Goal: Use online tool/utility: Use online tool/utility

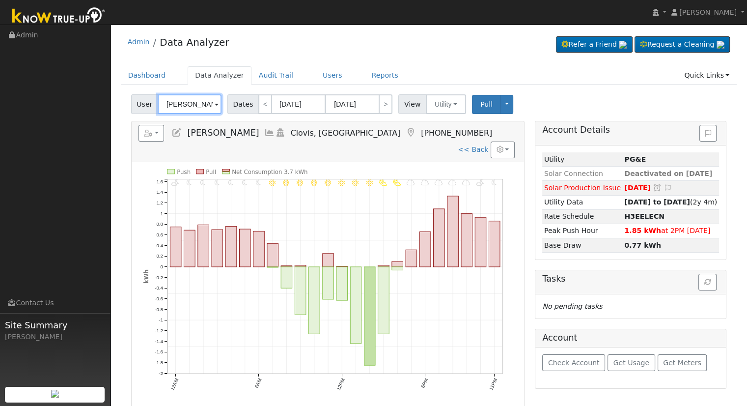
click at [167, 100] on input "[PERSON_NAME]" at bounding box center [190, 104] width 64 height 20
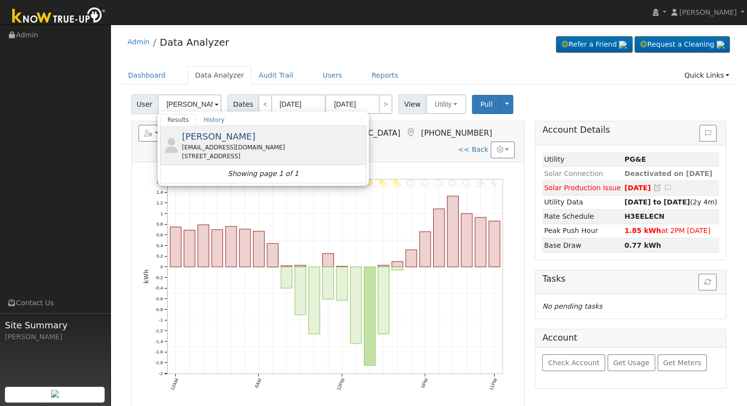
click at [222, 157] on div "[STREET_ADDRESS]" at bounding box center [273, 156] width 182 height 9
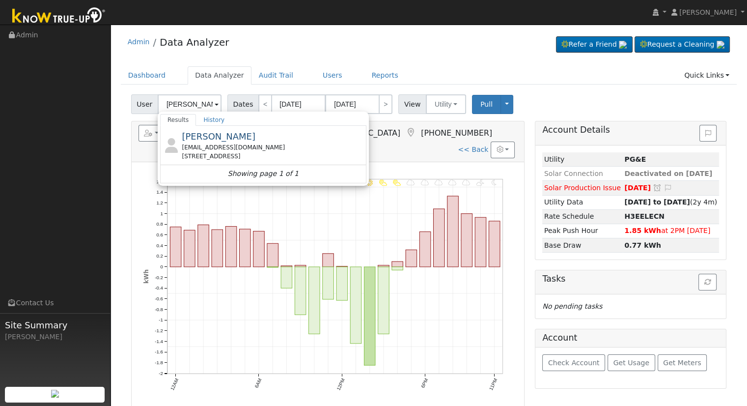
type input "[PERSON_NAME]"
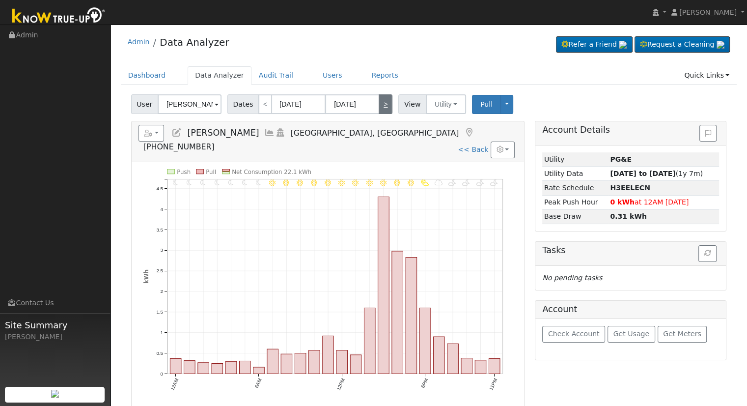
click at [379, 113] on link ">" at bounding box center [386, 104] width 14 height 20
type input "[DATE]"
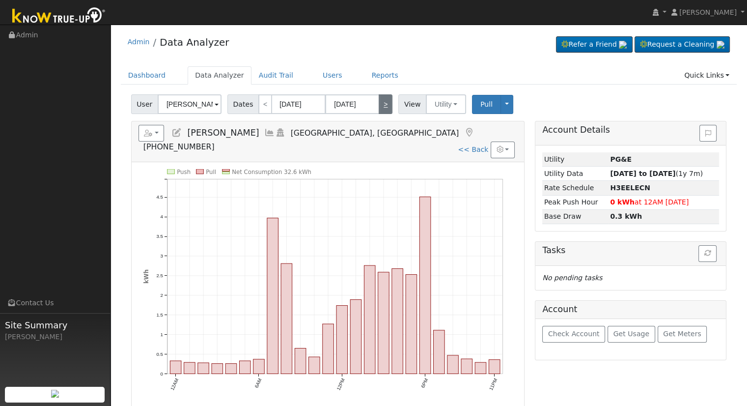
click at [380, 113] on link ">" at bounding box center [386, 104] width 14 height 20
type input "[DATE]"
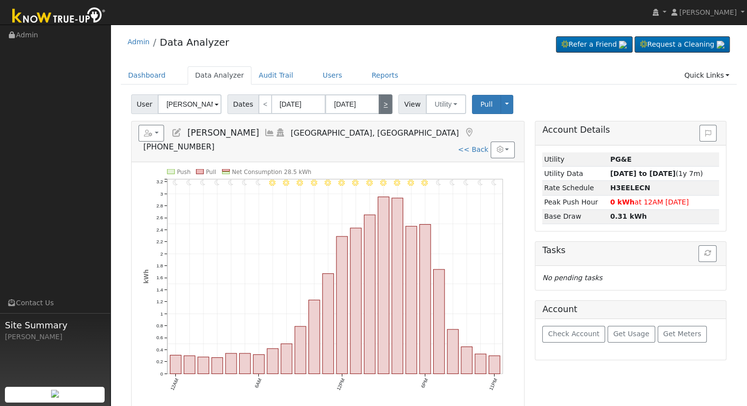
click at [380, 113] on link ">" at bounding box center [386, 104] width 14 height 20
type input "[DATE]"
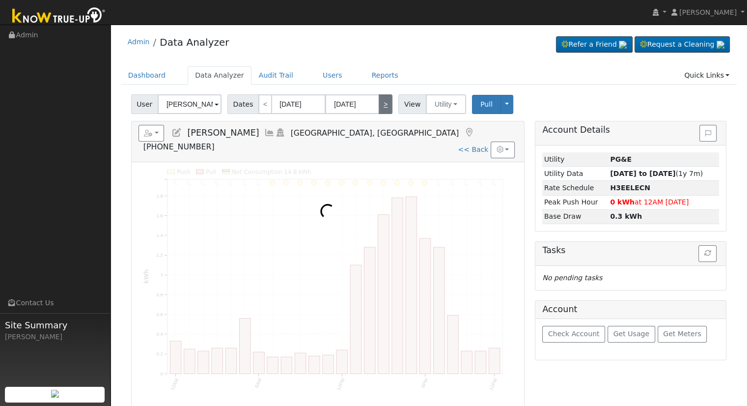
click at [380, 113] on link ">" at bounding box center [386, 104] width 14 height 20
type input "[DATE]"
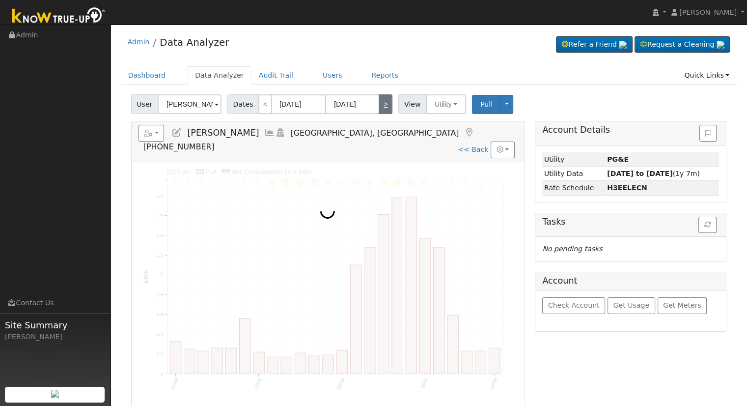
click at [380, 113] on link ">" at bounding box center [386, 104] width 14 height 20
type input "[DATE]"
click at [380, 113] on link ">" at bounding box center [386, 104] width 14 height 20
type input "[DATE]"
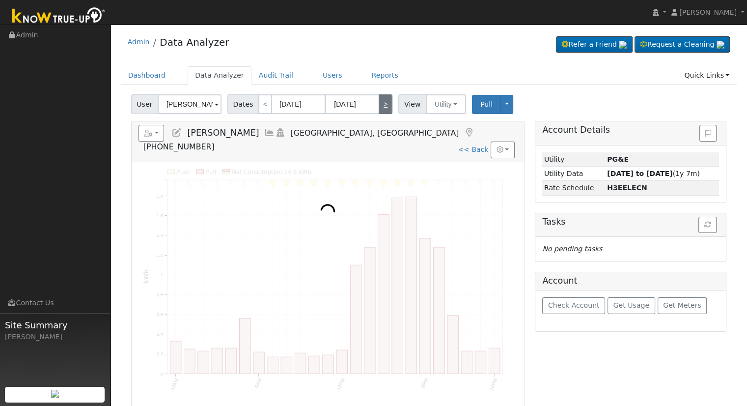
type input "[DATE]"
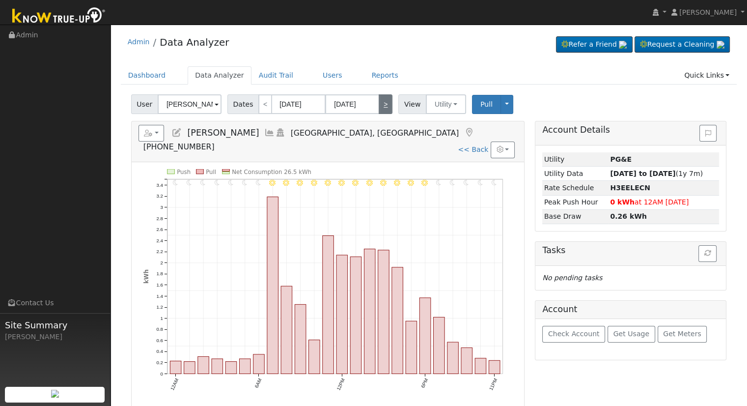
click at [380, 113] on link ">" at bounding box center [386, 104] width 14 height 20
type input "[DATE]"
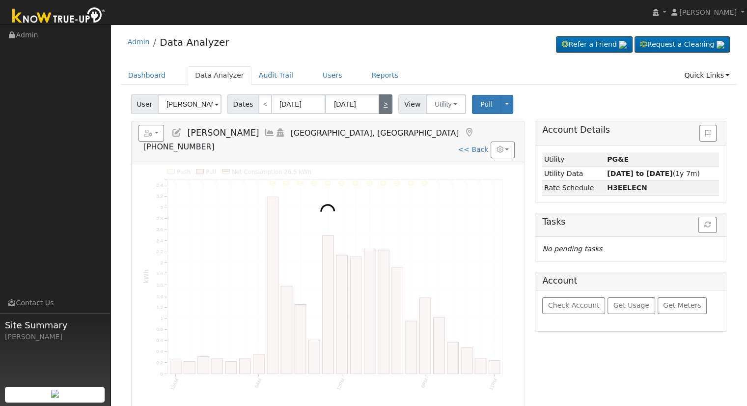
click at [380, 113] on link ">" at bounding box center [386, 104] width 14 height 20
type input "[DATE]"
click at [380, 113] on link ">" at bounding box center [386, 104] width 14 height 20
type input "[DATE]"
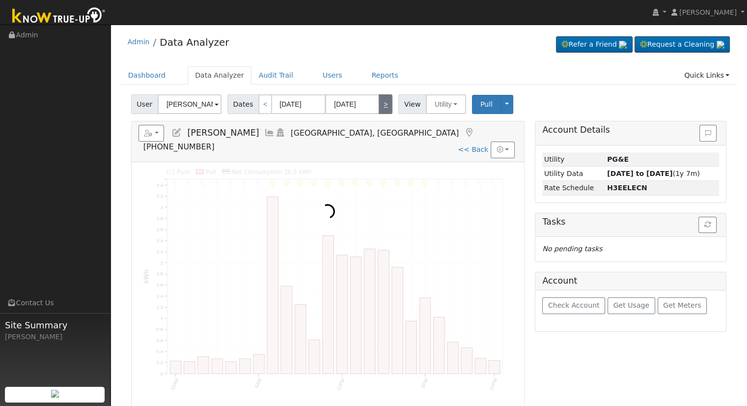
type input "[DATE]"
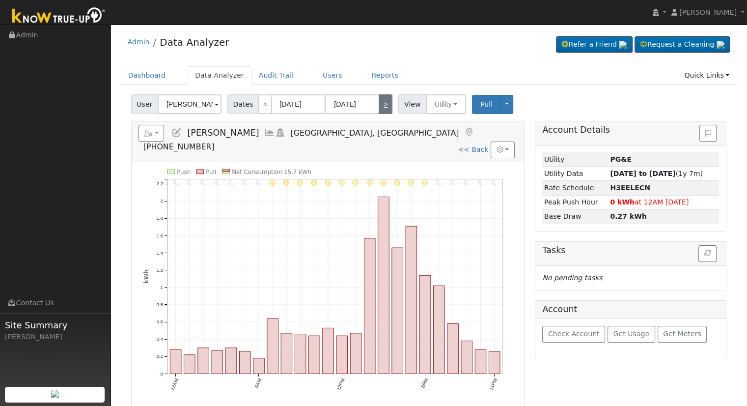
click at [380, 113] on link ">" at bounding box center [386, 104] width 14 height 20
type input "[DATE]"
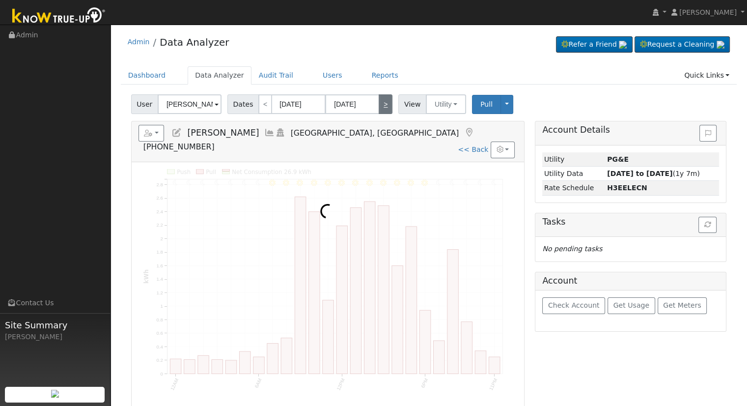
click at [380, 113] on link ">" at bounding box center [386, 104] width 14 height 20
type input "[DATE]"
click at [380, 113] on link ">" at bounding box center [386, 104] width 14 height 20
type input "[DATE]"
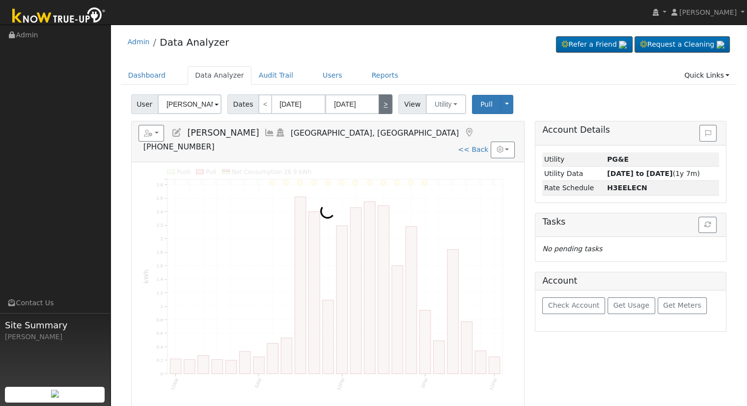
type input "[DATE]"
click at [380, 113] on link ">" at bounding box center [386, 104] width 14 height 20
type input "[DATE]"
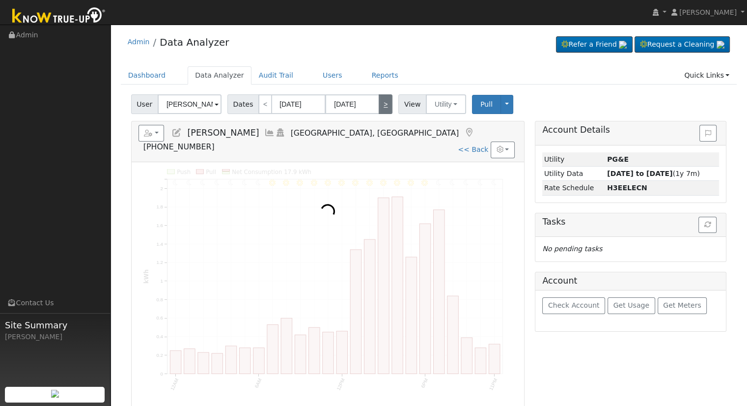
click at [380, 113] on link ">" at bounding box center [386, 104] width 14 height 20
type input "[DATE]"
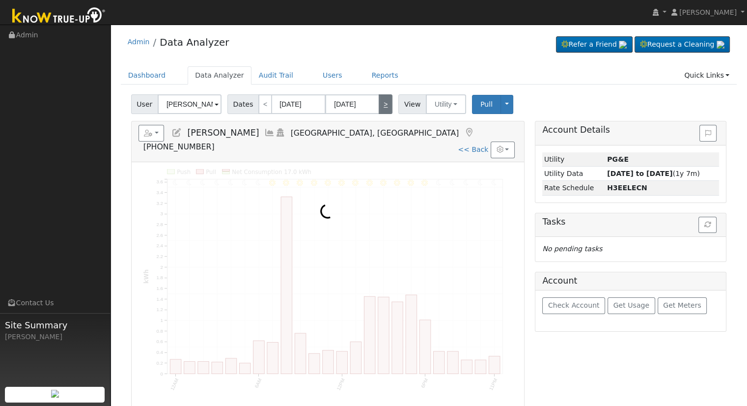
click at [380, 113] on link ">" at bounding box center [386, 104] width 14 height 20
type input "[DATE]"
click at [380, 113] on link ">" at bounding box center [386, 104] width 14 height 20
type input "[DATE]"
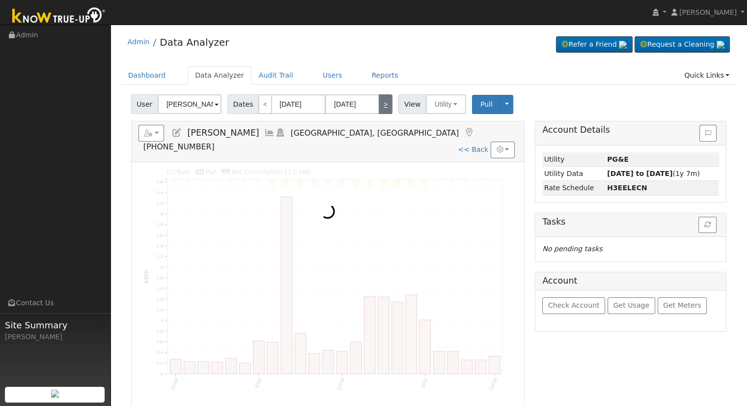
type input "[DATE]"
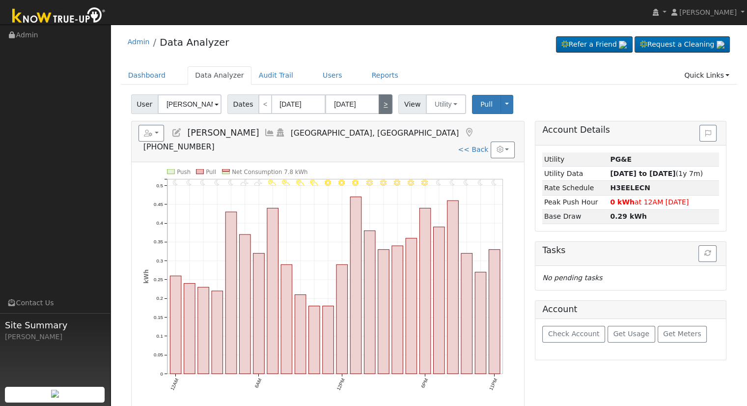
click at [380, 113] on link ">" at bounding box center [386, 104] width 14 height 20
type input "[DATE]"
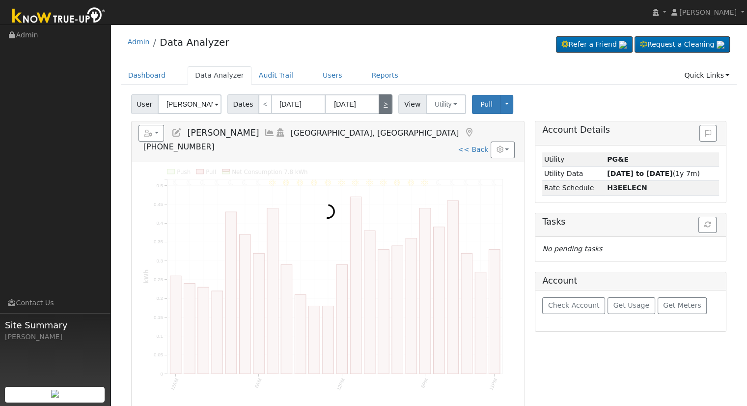
click at [380, 113] on link ">" at bounding box center [386, 104] width 14 height 20
type input "[DATE]"
click at [380, 113] on link ">" at bounding box center [386, 104] width 14 height 20
type input "[DATE]"
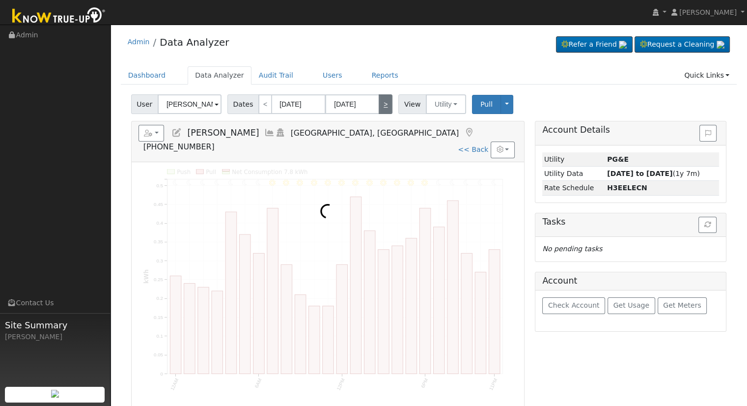
type input "[DATE]"
click at [380, 113] on link ">" at bounding box center [386, 104] width 14 height 20
type input "[DATE]"
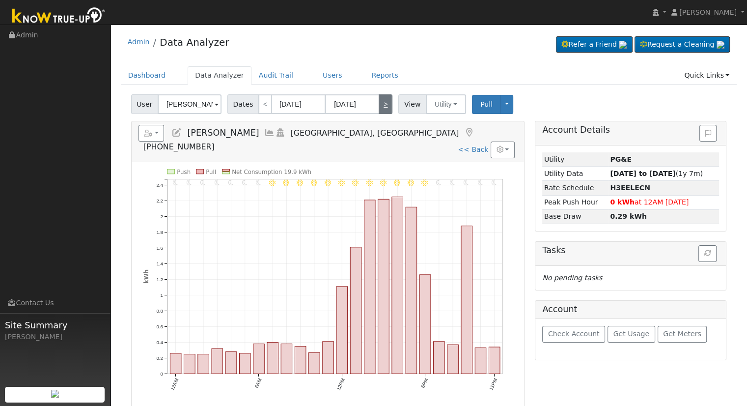
click at [380, 113] on link ">" at bounding box center [386, 104] width 14 height 20
type input "[DATE]"
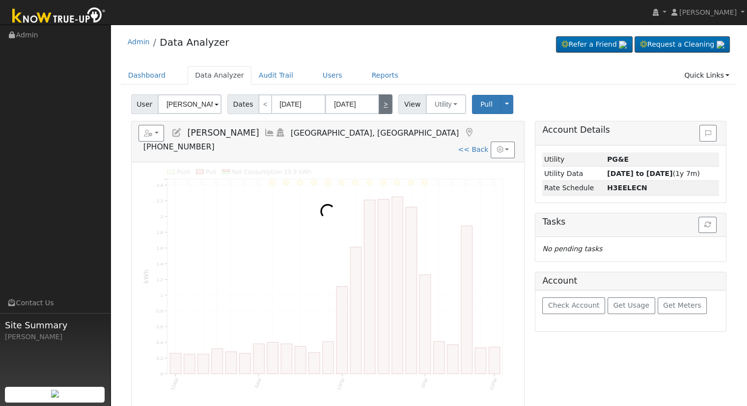
click at [380, 113] on link ">" at bounding box center [386, 104] width 14 height 20
type input "[DATE]"
click at [380, 113] on link ">" at bounding box center [386, 104] width 14 height 20
type input "[DATE]"
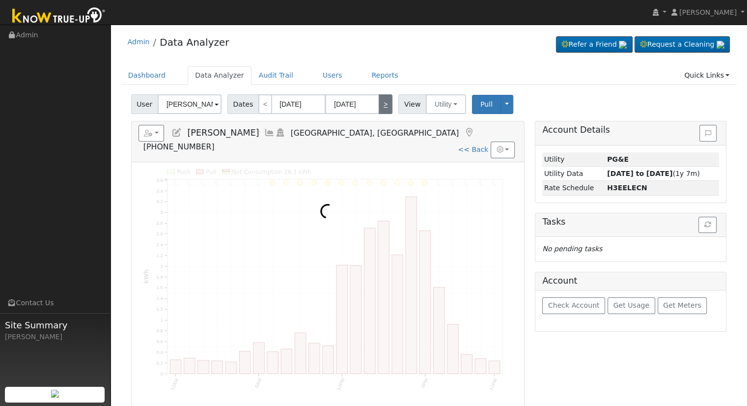
type input "[DATE]"
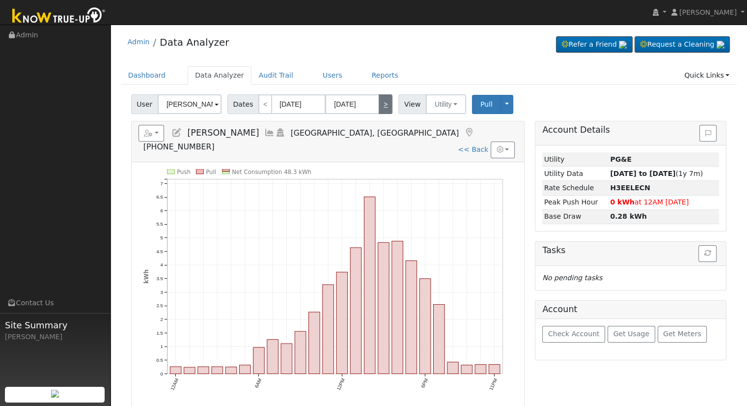
click at [380, 113] on link ">" at bounding box center [386, 104] width 14 height 20
type input "[DATE]"
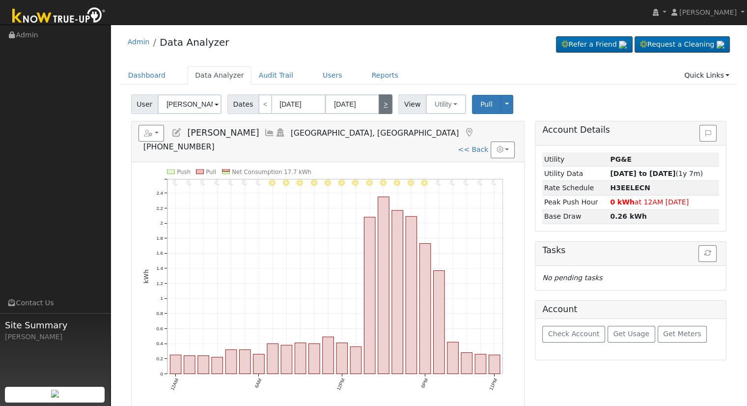
click at [381, 113] on link ">" at bounding box center [386, 104] width 14 height 20
type input "[DATE]"
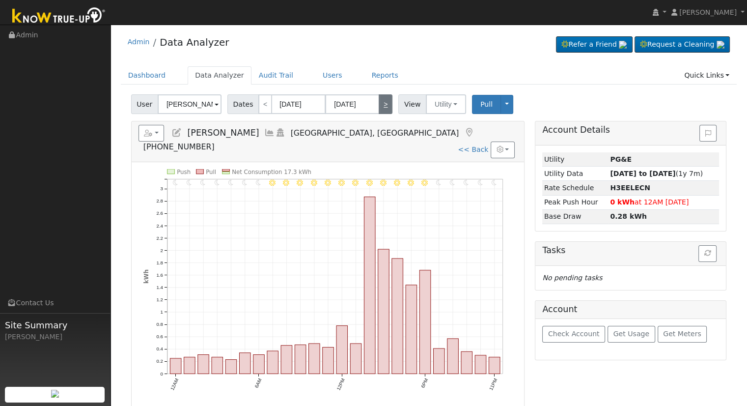
click at [381, 113] on link ">" at bounding box center [386, 104] width 14 height 20
type input "[DATE]"
click at [381, 113] on link ">" at bounding box center [386, 104] width 14 height 20
type input "[DATE]"
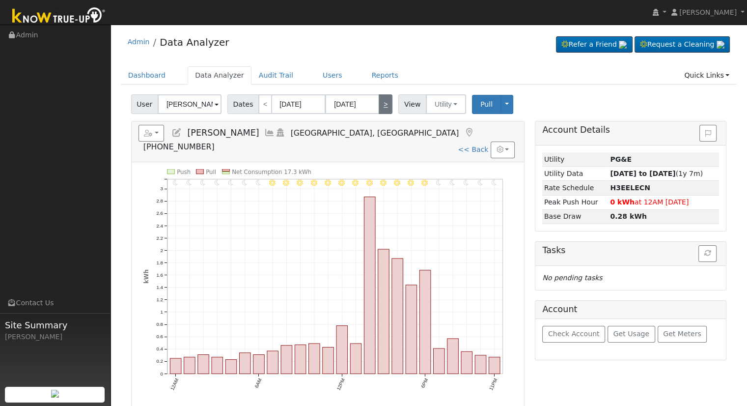
type input "[DATE]"
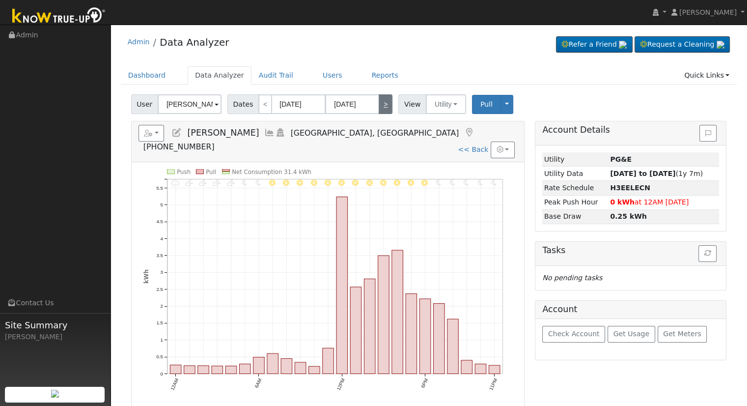
click at [381, 113] on link ">" at bounding box center [386, 104] width 14 height 20
type input "[DATE]"
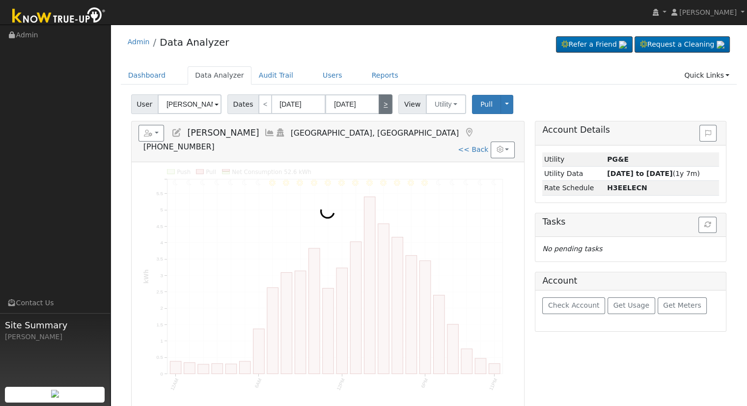
click at [381, 113] on link ">" at bounding box center [386, 104] width 14 height 20
type input "[DATE]"
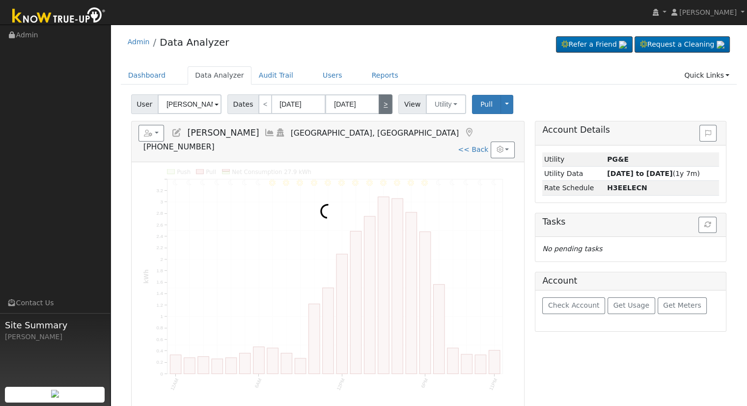
click at [381, 113] on link ">" at bounding box center [386, 104] width 14 height 20
type input "[DATE]"
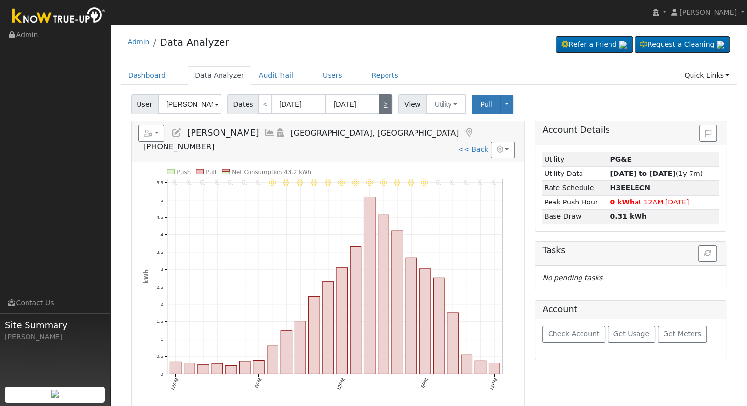
click at [381, 113] on link ">" at bounding box center [386, 104] width 14 height 20
type input "[DATE]"
click at [381, 113] on link ">" at bounding box center [386, 104] width 14 height 20
type input "[DATE]"
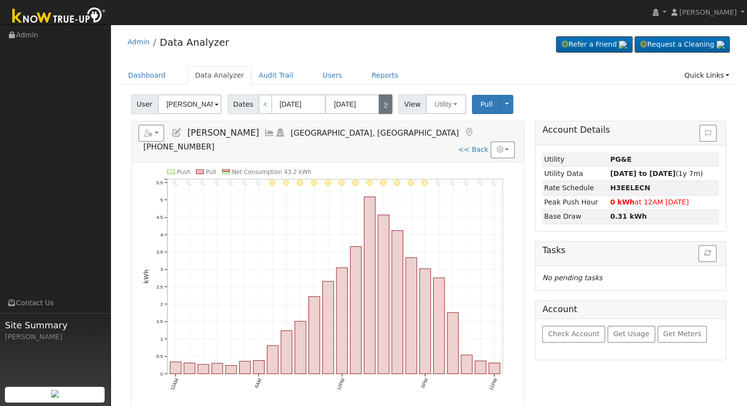
type input "[DATE]"
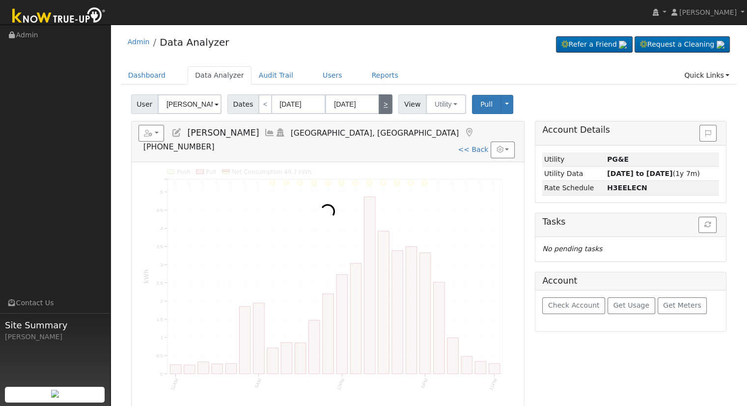
click at [381, 113] on link ">" at bounding box center [386, 104] width 14 height 20
type input "[DATE]"
click at [381, 113] on link ">" at bounding box center [386, 104] width 14 height 20
type input "[DATE]"
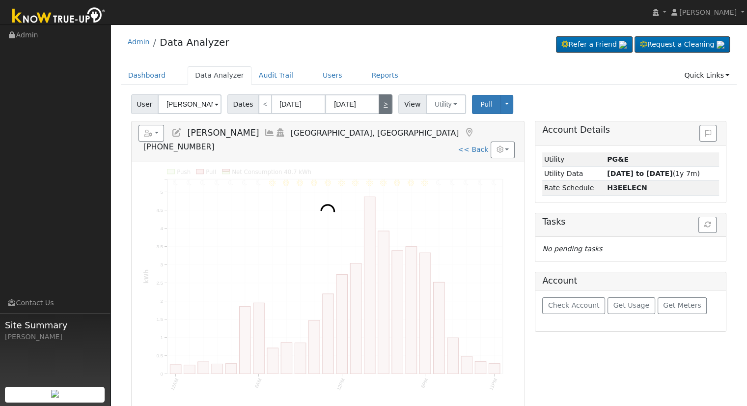
type input "[DATE]"
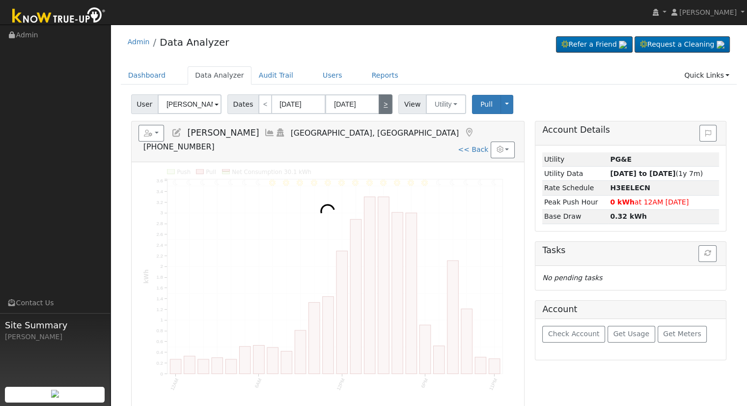
click at [381, 113] on link ">" at bounding box center [386, 104] width 14 height 20
type input "[DATE]"
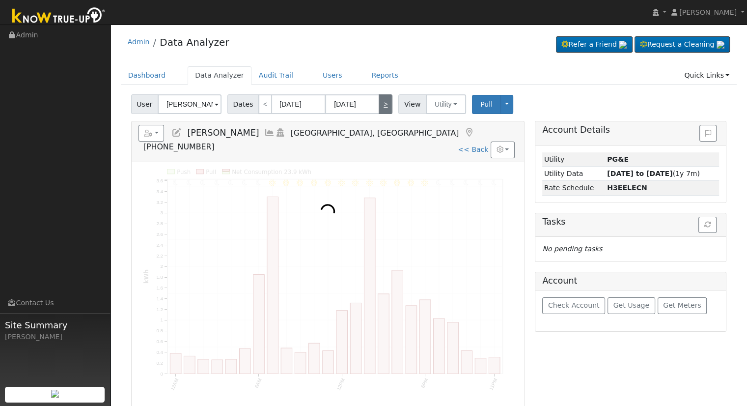
click at [381, 113] on link ">" at bounding box center [386, 104] width 14 height 20
type input "[DATE]"
click at [381, 113] on link ">" at bounding box center [386, 104] width 14 height 20
type input "[DATE]"
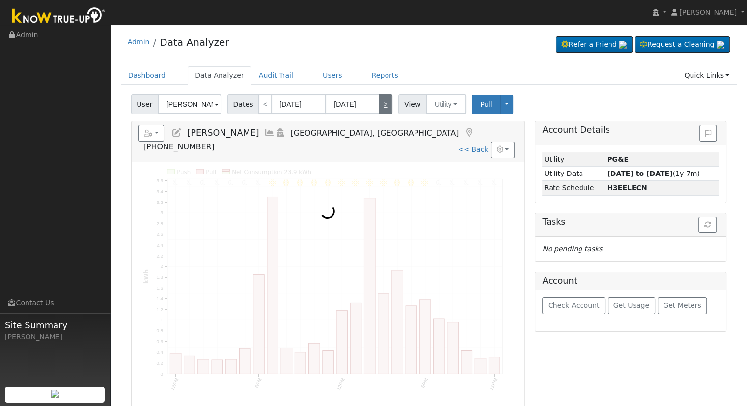
type input "[DATE]"
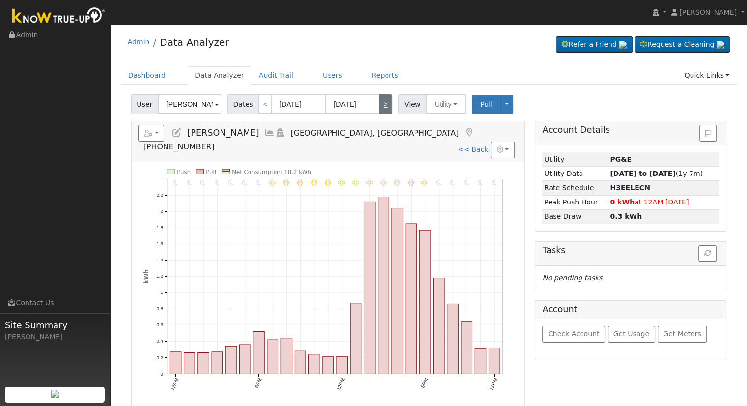
click at [381, 113] on link ">" at bounding box center [386, 104] width 14 height 20
type input "[DATE]"
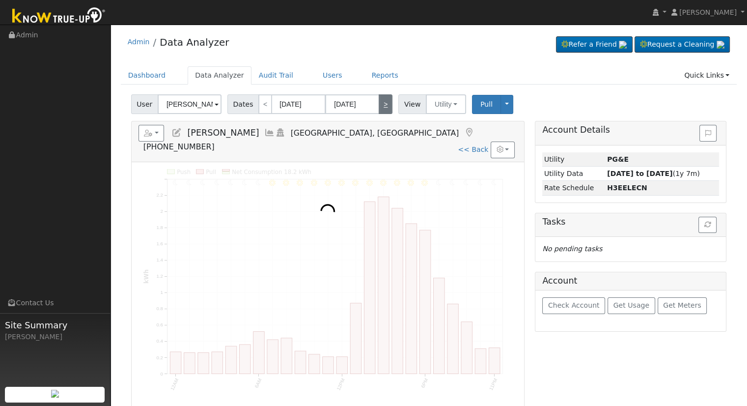
click at [381, 113] on link ">" at bounding box center [386, 104] width 14 height 20
type input "[DATE]"
click at [381, 113] on link ">" at bounding box center [386, 104] width 14 height 20
type input "[DATE]"
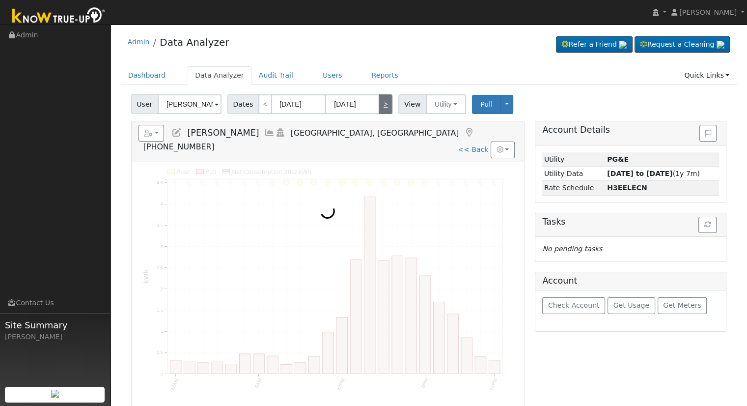
type input "[DATE]"
click at [381, 113] on link ">" at bounding box center [386, 104] width 14 height 20
type input "[DATE]"
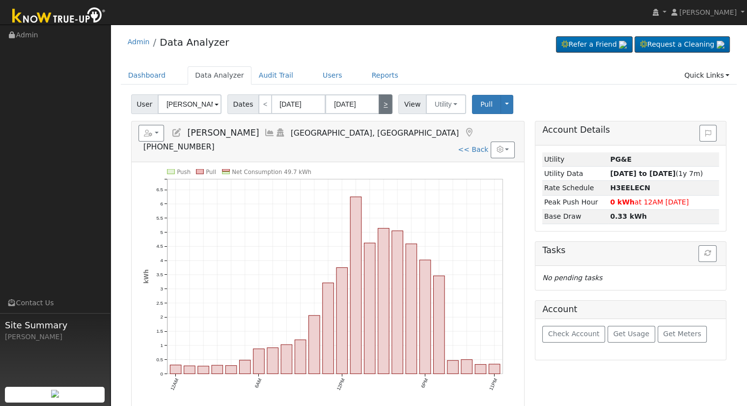
click at [381, 113] on link ">" at bounding box center [386, 104] width 14 height 20
type input "[DATE]"
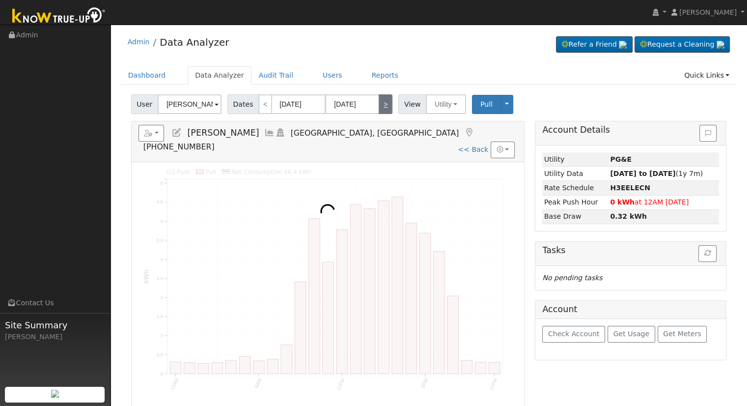
click at [381, 113] on link ">" at bounding box center [386, 104] width 14 height 20
type input "[DATE]"
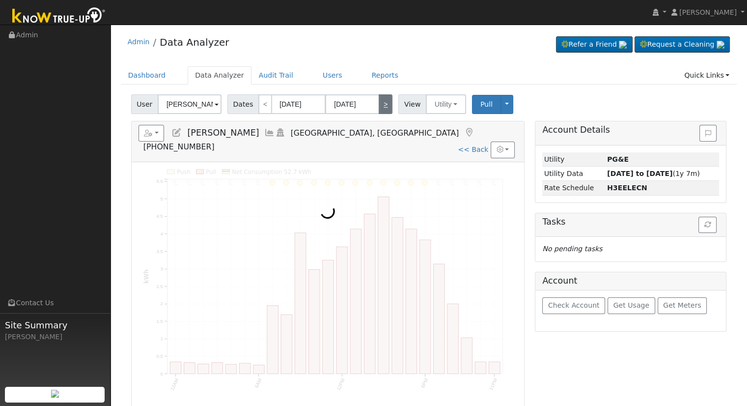
click at [381, 113] on link ">" at bounding box center [386, 104] width 14 height 20
type input "[DATE]"
click at [381, 113] on link ">" at bounding box center [386, 104] width 14 height 20
type input "[DATE]"
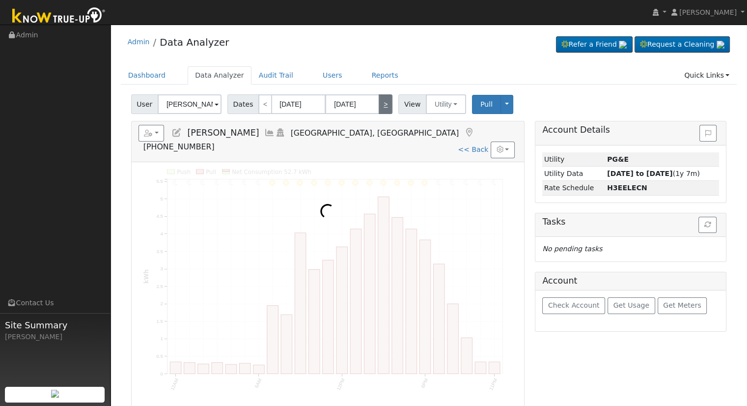
type input "[DATE]"
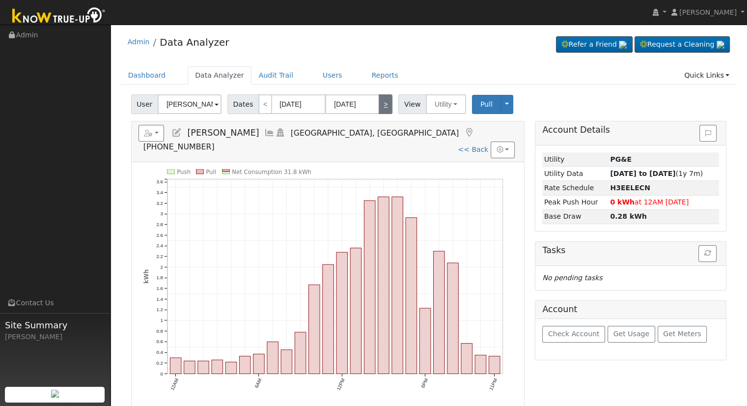
click at [381, 113] on link ">" at bounding box center [386, 104] width 14 height 20
type input "[DATE]"
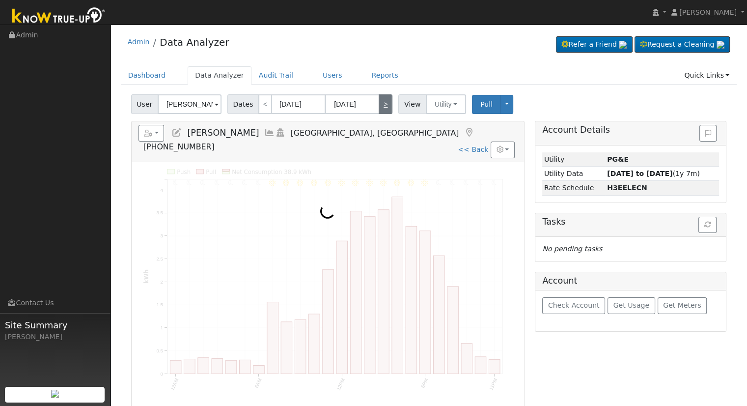
click at [381, 113] on link ">" at bounding box center [386, 104] width 14 height 20
type input "[DATE]"
click at [381, 113] on link ">" at bounding box center [386, 104] width 14 height 20
type input "[DATE]"
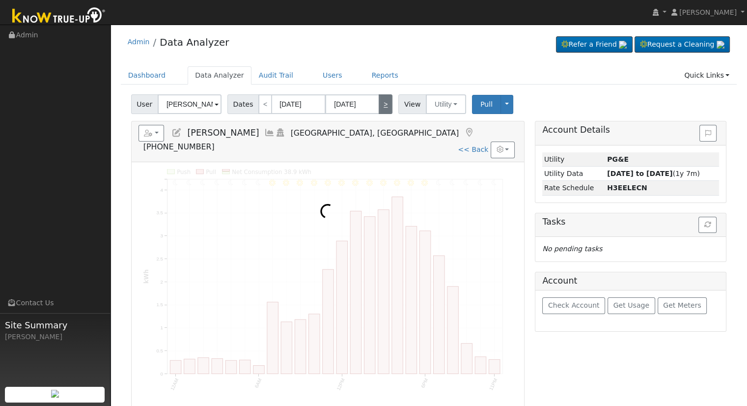
type input "[DATE]"
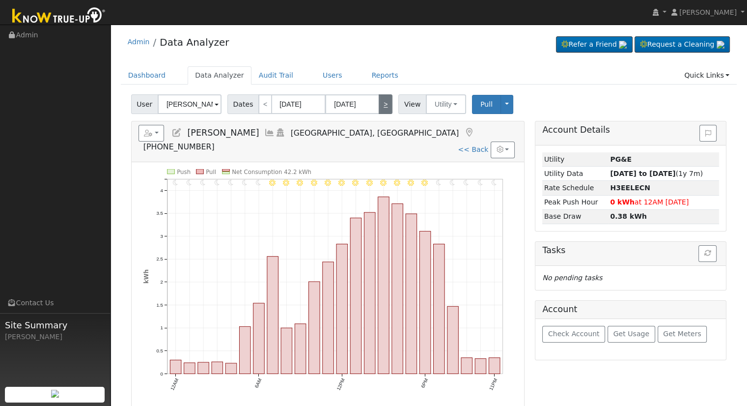
click at [381, 113] on link ">" at bounding box center [386, 104] width 14 height 20
type input "[DATE]"
click at [381, 113] on link ">" at bounding box center [386, 104] width 14 height 20
type input "[DATE]"
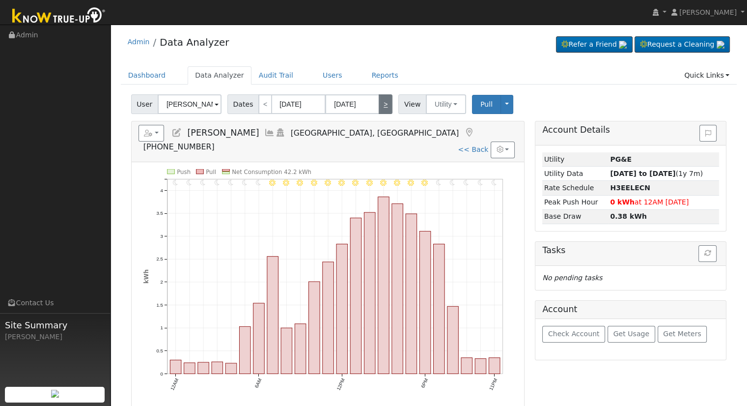
type input "[DATE]"
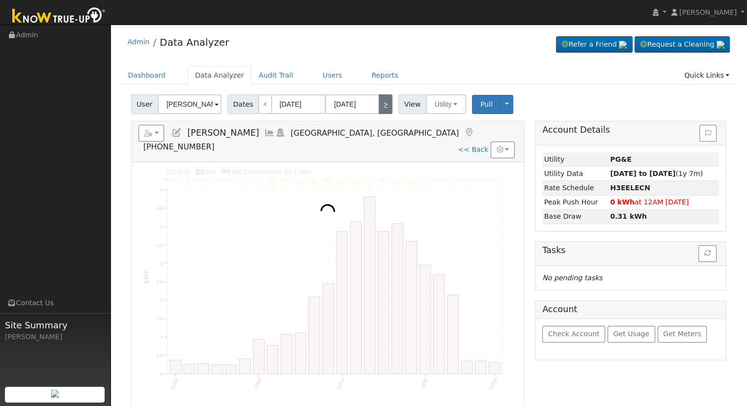
click at [381, 113] on link ">" at bounding box center [386, 104] width 14 height 20
type input "[DATE]"
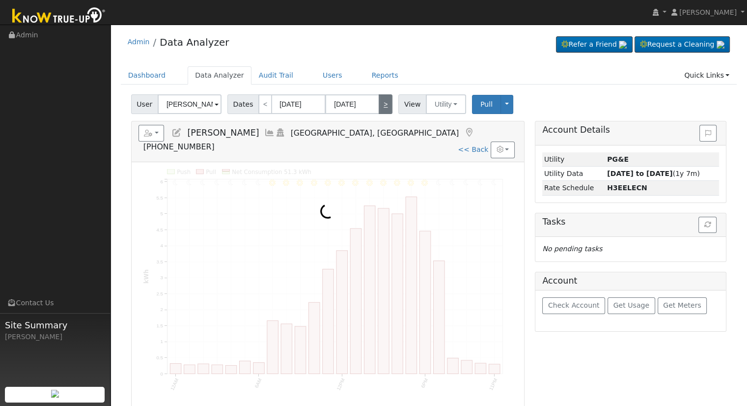
click at [381, 113] on link ">" at bounding box center [386, 104] width 14 height 20
type input "[DATE]"
click at [381, 113] on link ">" at bounding box center [386, 104] width 14 height 20
type input "[DATE]"
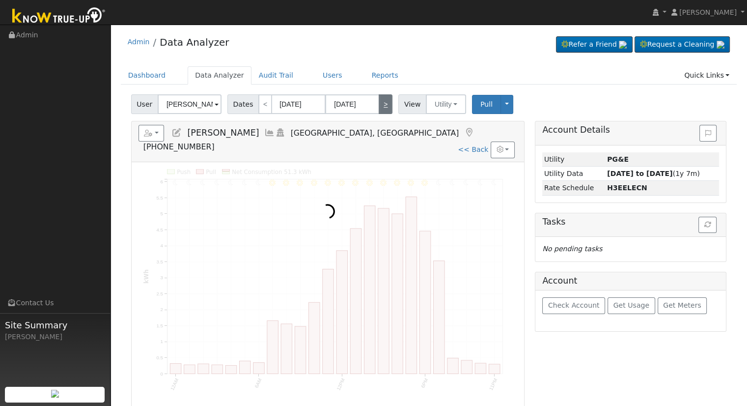
type input "[DATE]"
click at [381, 113] on link ">" at bounding box center [386, 104] width 14 height 20
type input "[DATE]"
click at [381, 113] on link ">" at bounding box center [386, 104] width 14 height 20
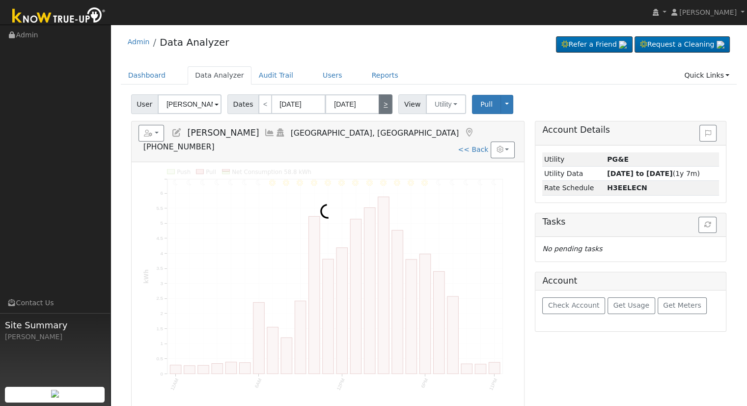
type input "[DATE]"
click at [381, 113] on link ">" at bounding box center [386, 104] width 14 height 20
type input "[DATE]"
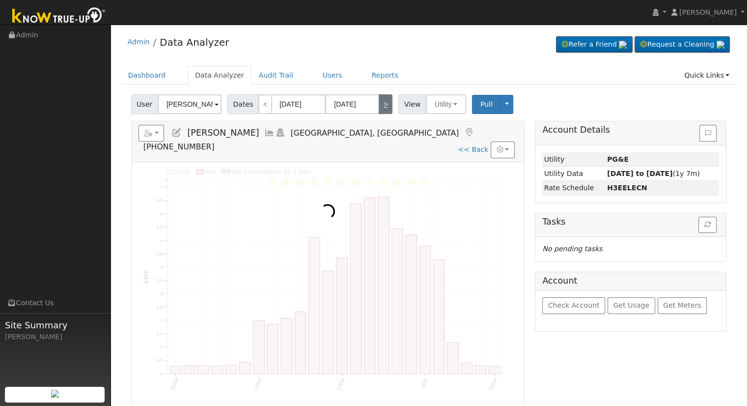
click at [381, 113] on link ">" at bounding box center [386, 104] width 14 height 20
type input "[DATE]"
click at [381, 113] on link ">" at bounding box center [386, 104] width 14 height 20
type input "[DATE]"
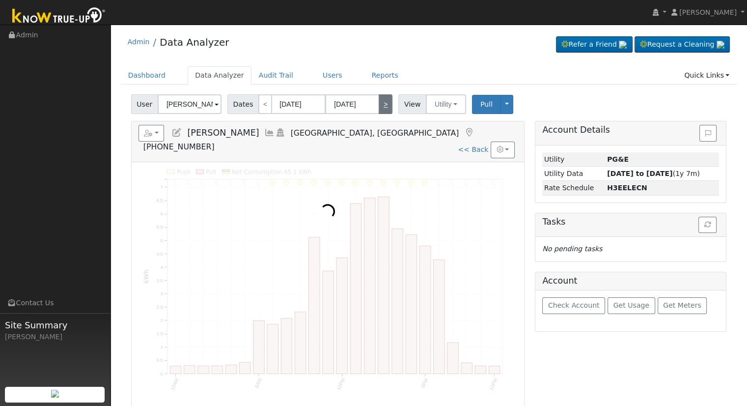
type input "[DATE]"
click at [381, 113] on link ">" at bounding box center [386, 104] width 14 height 20
type input "[DATE]"
click at [381, 113] on link ">" at bounding box center [386, 104] width 14 height 20
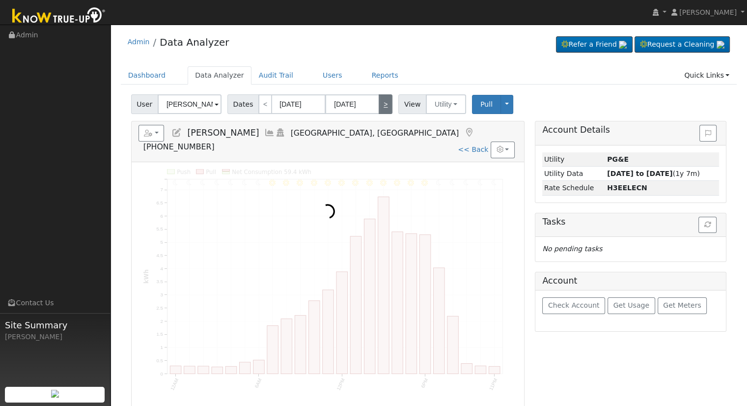
type input "[DATE]"
click at [381, 113] on link ">" at bounding box center [386, 104] width 14 height 20
type input "[DATE]"
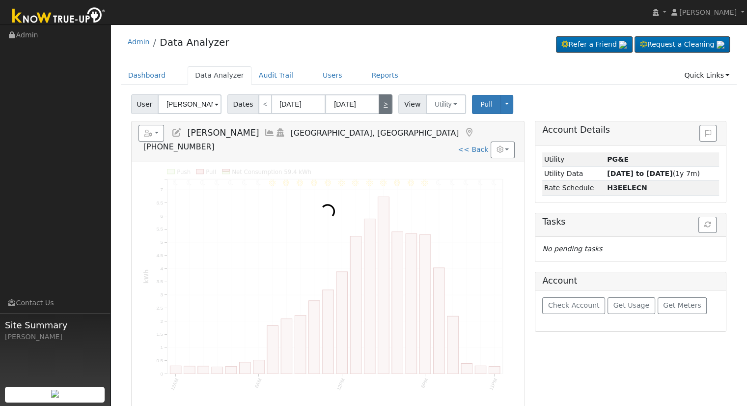
click at [381, 113] on link ">" at bounding box center [386, 104] width 14 height 20
type input "[DATE]"
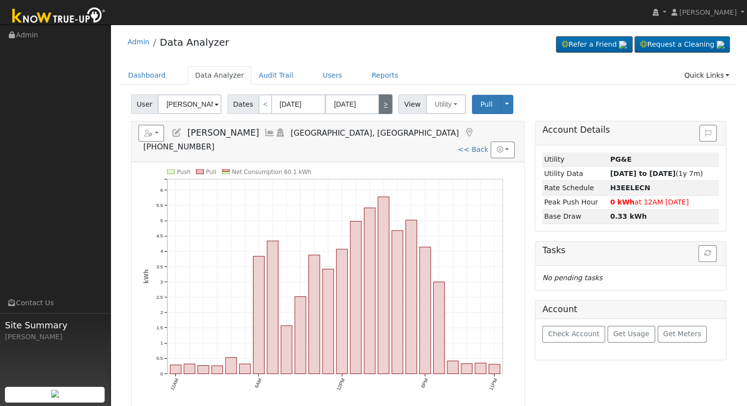
click at [381, 113] on link ">" at bounding box center [386, 104] width 14 height 20
type input "[DATE]"
click at [381, 113] on link ">" at bounding box center [386, 104] width 14 height 20
type input "[DATE]"
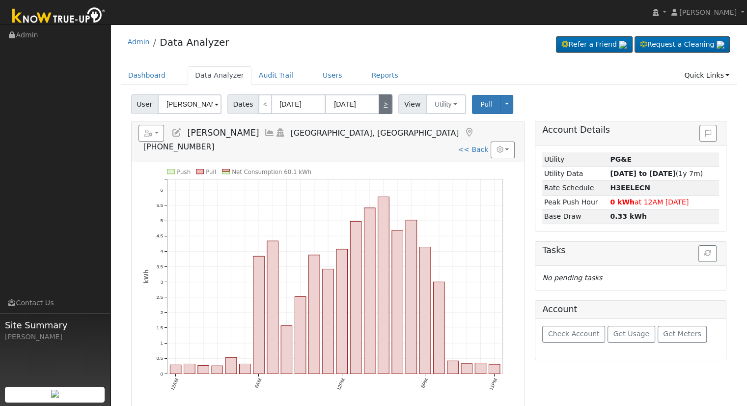
type input "[DATE]"
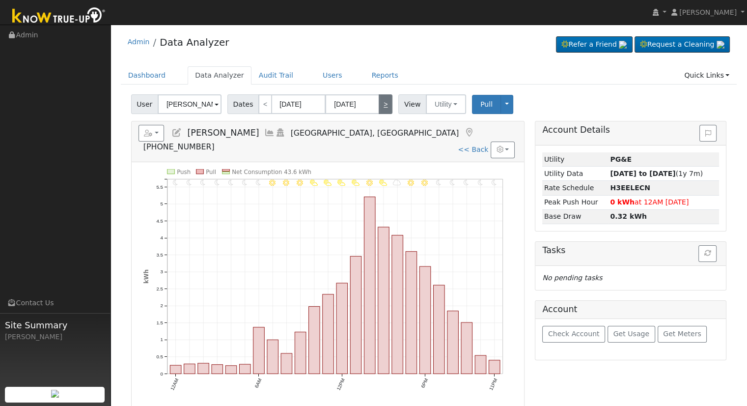
click at [381, 113] on link ">" at bounding box center [386, 104] width 14 height 20
type input "[DATE]"
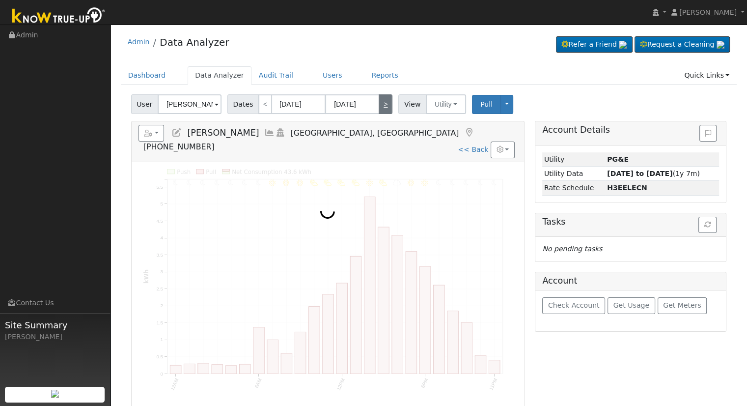
click at [381, 113] on link ">" at bounding box center [386, 104] width 14 height 20
type input "[DATE]"
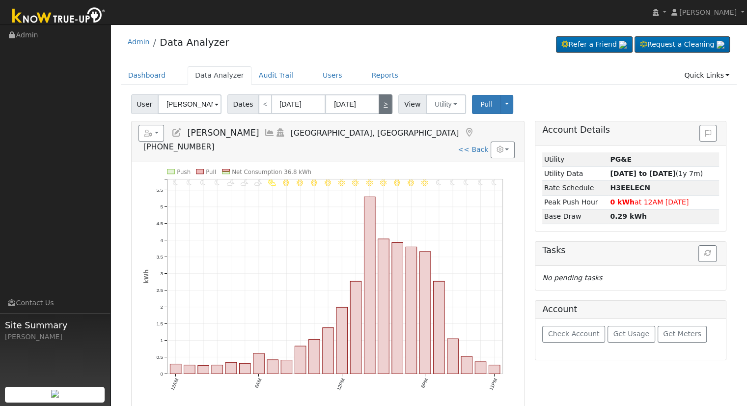
click at [381, 113] on link ">" at bounding box center [386, 104] width 14 height 20
type input "[DATE]"
click at [381, 113] on link ">" at bounding box center [386, 104] width 14 height 20
type input "[DATE]"
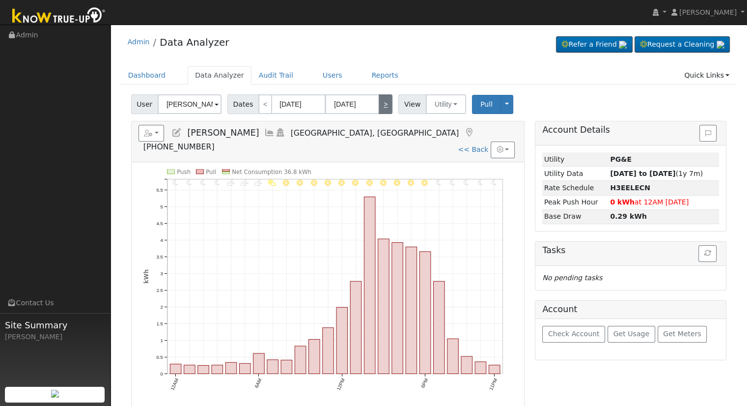
type input "[DATE]"
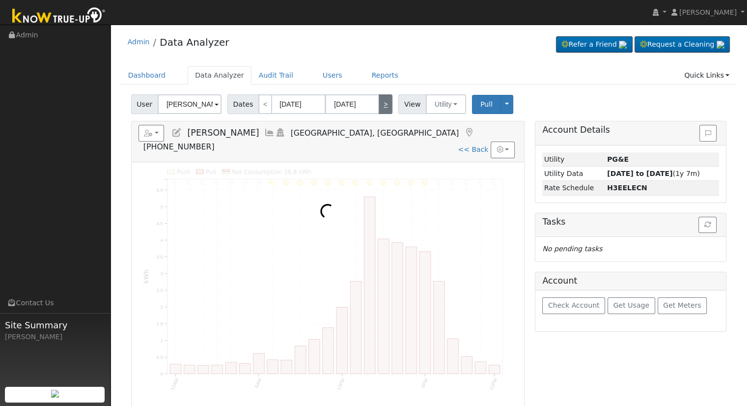
click at [381, 113] on link ">" at bounding box center [386, 104] width 14 height 20
type input "[DATE]"
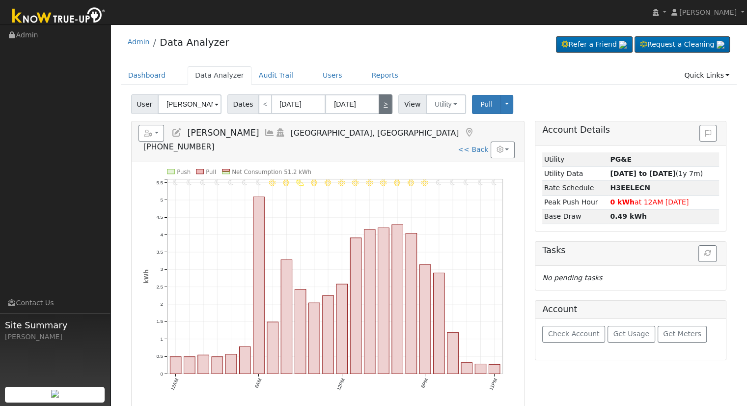
click at [380, 112] on link ">" at bounding box center [386, 104] width 14 height 20
type input "[DATE]"
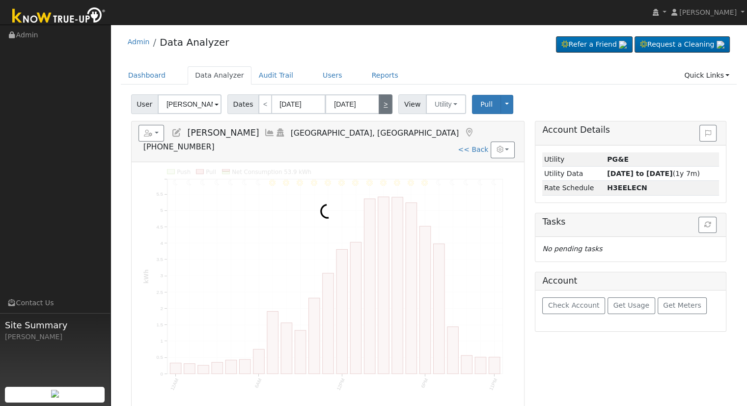
click at [380, 112] on link ">" at bounding box center [386, 104] width 14 height 20
type input "[DATE]"
click at [380, 112] on link ">" at bounding box center [386, 104] width 14 height 20
type input "[DATE]"
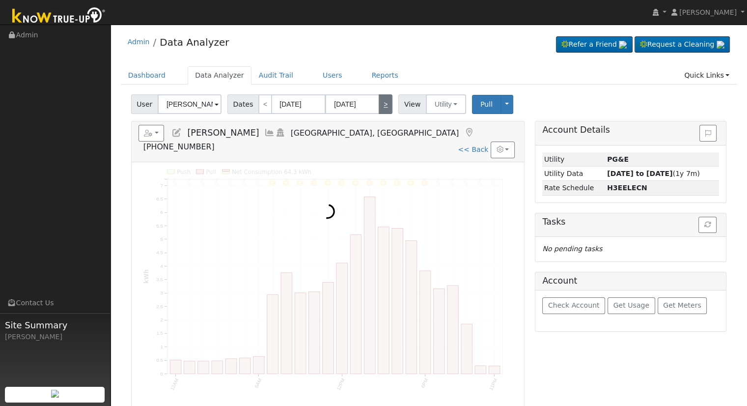
type input "[DATE]"
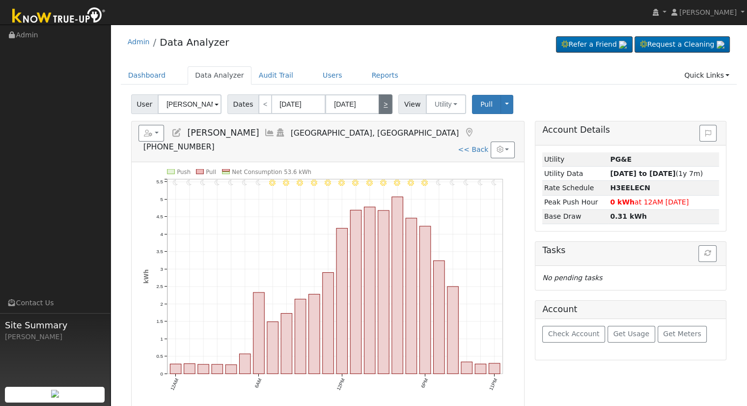
click at [380, 112] on link ">" at bounding box center [386, 104] width 14 height 20
type input "[DATE]"
click at [380, 112] on link ">" at bounding box center [386, 104] width 14 height 20
type input "[DATE]"
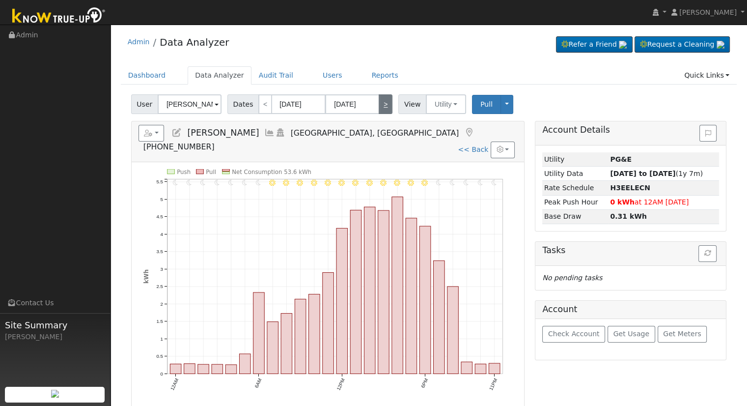
type input "[DATE]"
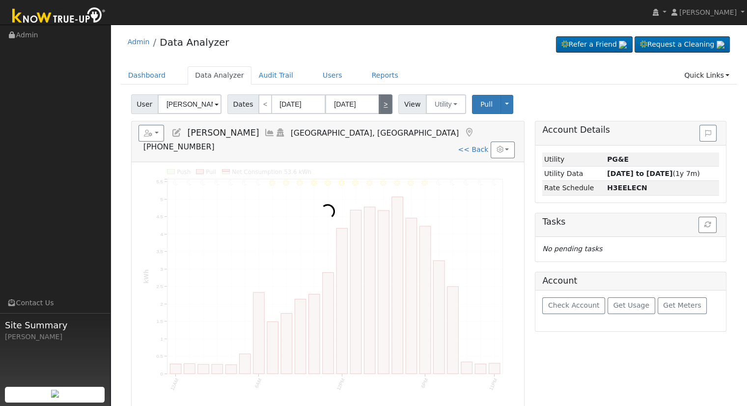
click at [380, 112] on link ">" at bounding box center [386, 104] width 14 height 20
type input "[DATE]"
click at [380, 112] on link ">" at bounding box center [386, 104] width 14 height 20
type input "[DATE]"
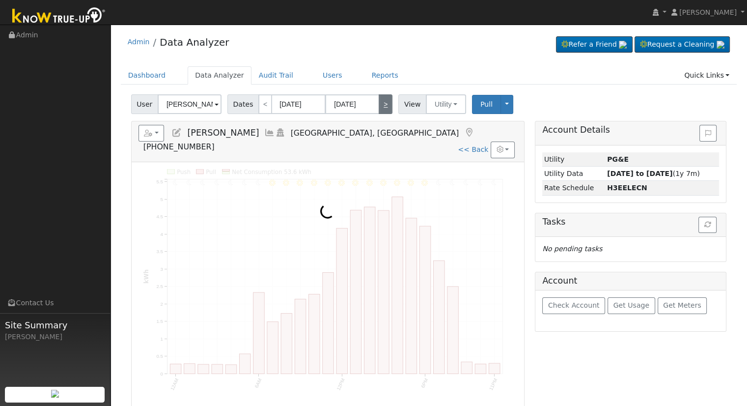
type input "[DATE]"
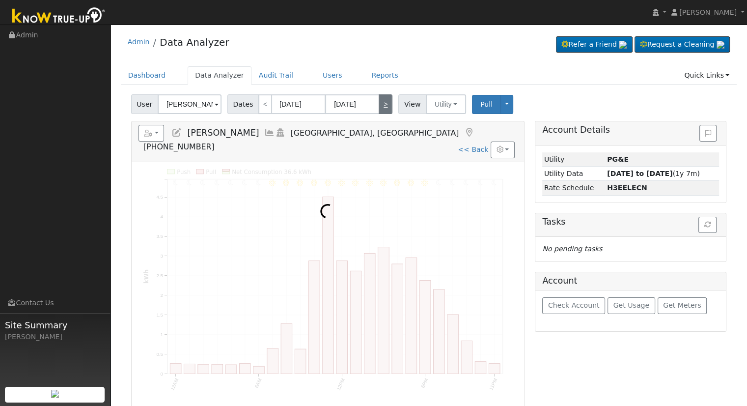
click at [380, 112] on link ">" at bounding box center [386, 104] width 14 height 20
type input "[DATE]"
click at [380, 112] on link ">" at bounding box center [386, 104] width 14 height 20
type input "[DATE]"
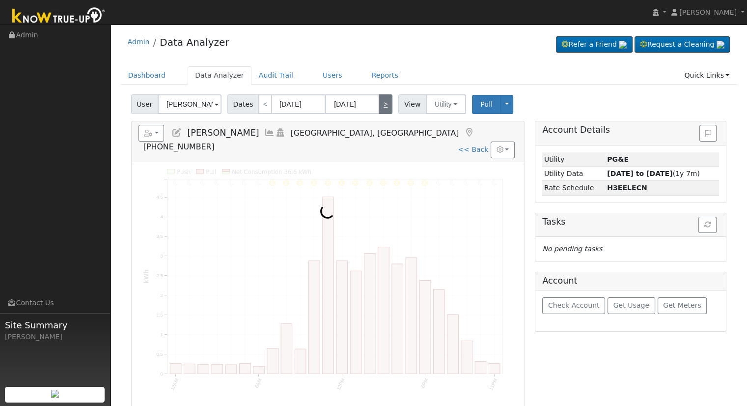
type input "[DATE]"
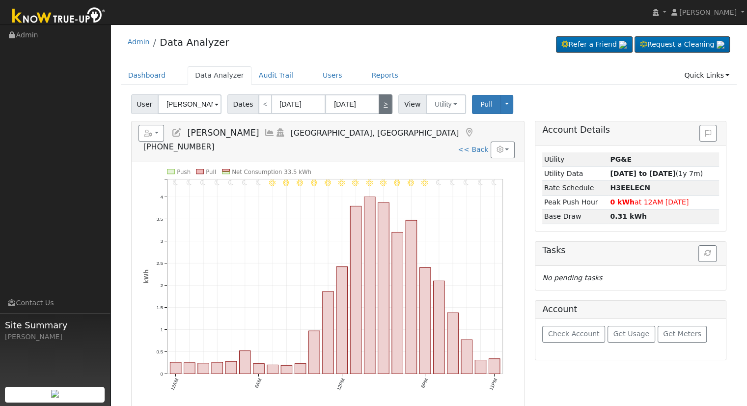
click at [380, 112] on link ">" at bounding box center [386, 104] width 14 height 20
type input "[DATE]"
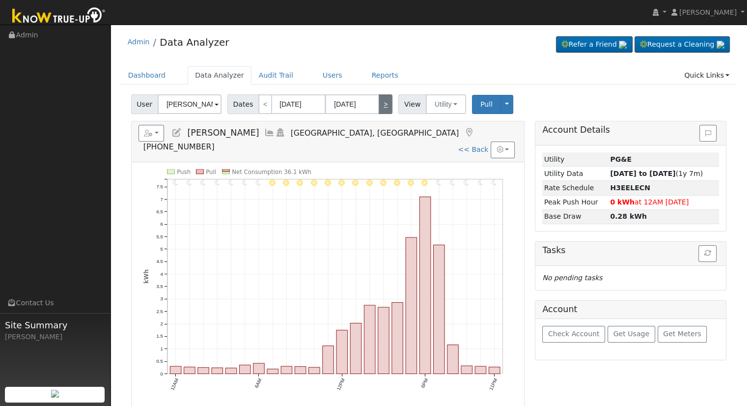
click at [380, 112] on link ">" at bounding box center [386, 104] width 14 height 20
type input "[DATE]"
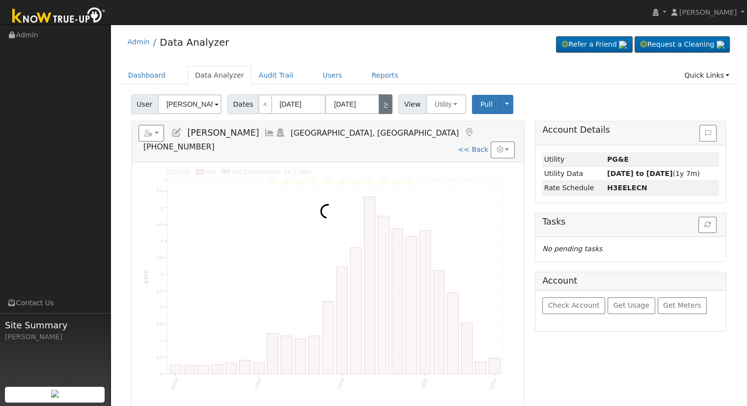
click at [380, 112] on link ">" at bounding box center [386, 104] width 14 height 20
type input "[DATE]"
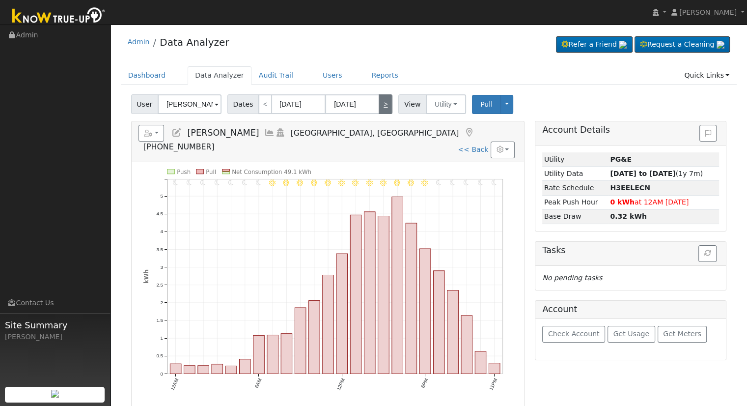
click at [379, 106] on link ">" at bounding box center [386, 104] width 14 height 20
type input "[DATE]"
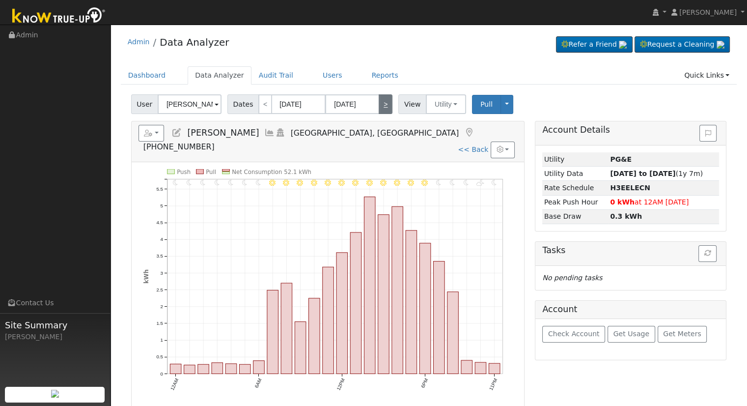
click at [380, 105] on link ">" at bounding box center [386, 104] width 14 height 20
type input "[DATE]"
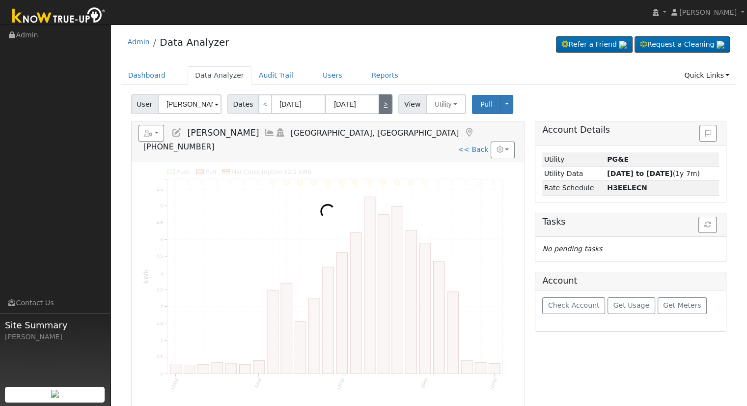
click at [380, 105] on link ">" at bounding box center [386, 104] width 14 height 20
type input "[DATE]"
click at [381, 105] on link ">" at bounding box center [386, 104] width 14 height 20
type input "[DATE]"
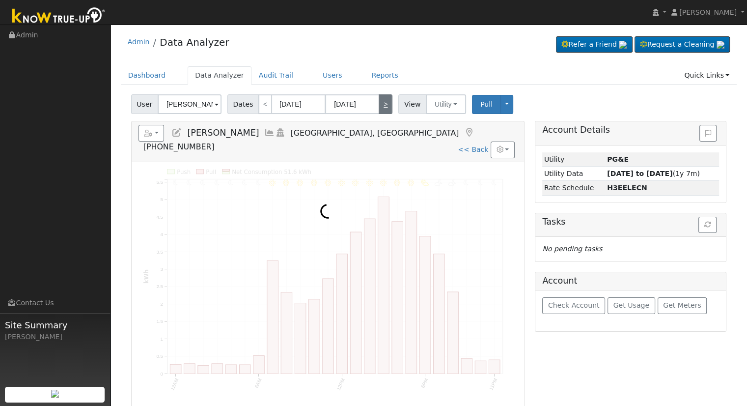
type input "[DATE]"
click at [381, 105] on link ">" at bounding box center [386, 104] width 14 height 20
type input "[DATE]"
click at [381, 106] on link ">" at bounding box center [386, 104] width 14 height 20
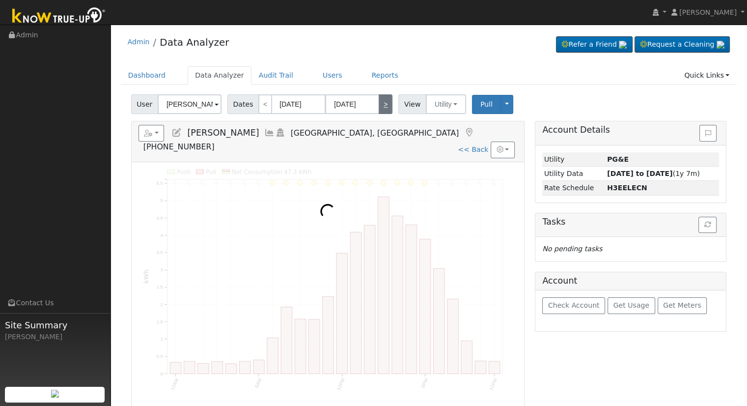
type input "[DATE]"
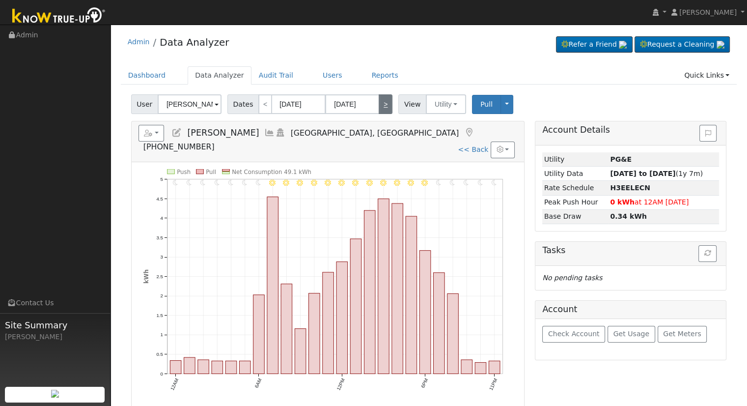
click at [381, 106] on link ">" at bounding box center [386, 104] width 14 height 20
type input "[DATE]"
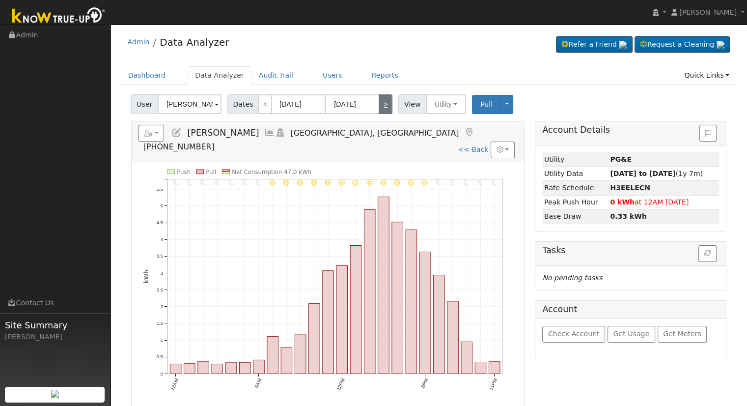
click at [381, 106] on link ">" at bounding box center [386, 104] width 14 height 20
type input "[DATE]"
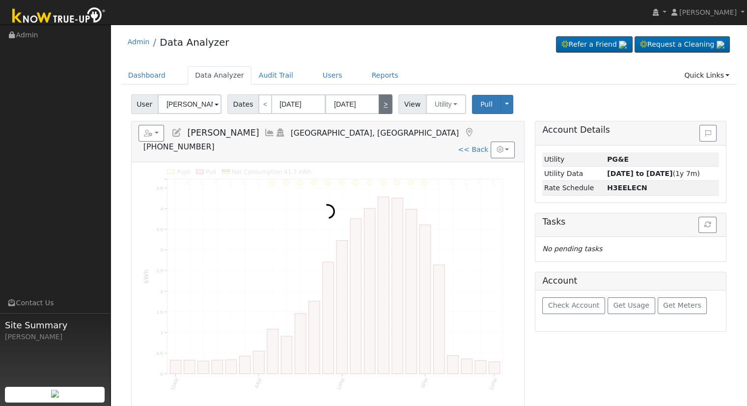
click at [381, 107] on link ">" at bounding box center [386, 104] width 14 height 20
type input "[DATE]"
click at [381, 107] on link ">" at bounding box center [386, 104] width 14 height 20
type input "[DATE]"
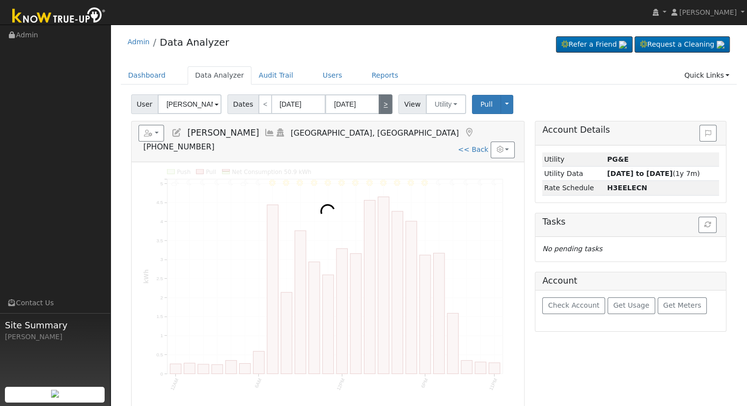
type input "[DATE]"
click at [381, 107] on link ">" at bounding box center [386, 104] width 14 height 20
type input "[DATE]"
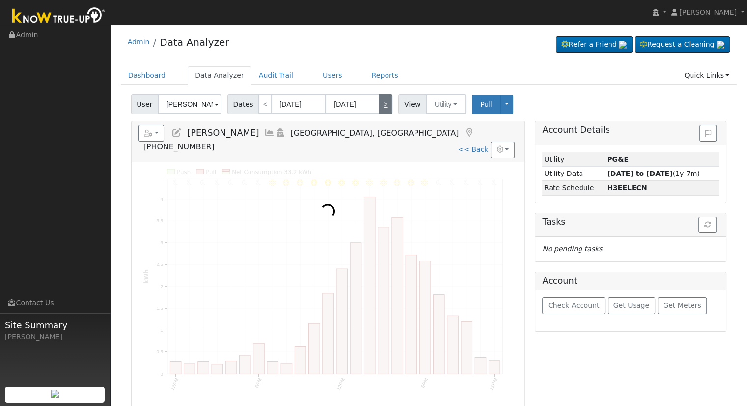
click at [381, 107] on link ">" at bounding box center [386, 104] width 14 height 20
type input "[DATE]"
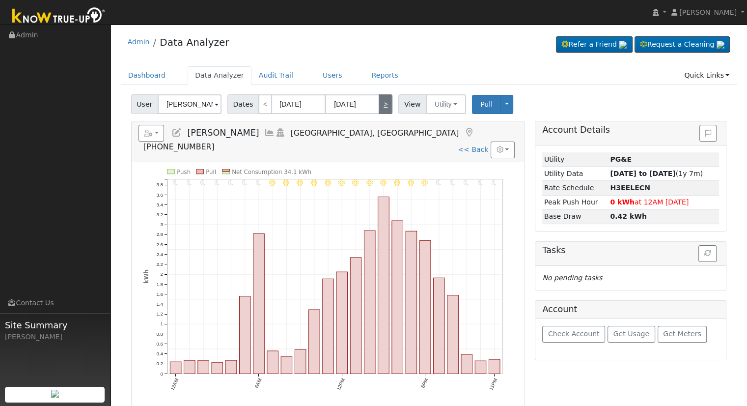
click at [385, 108] on link ">" at bounding box center [386, 104] width 14 height 20
type input "[DATE]"
click at [385, 108] on link ">" at bounding box center [386, 104] width 14 height 20
type input "[DATE]"
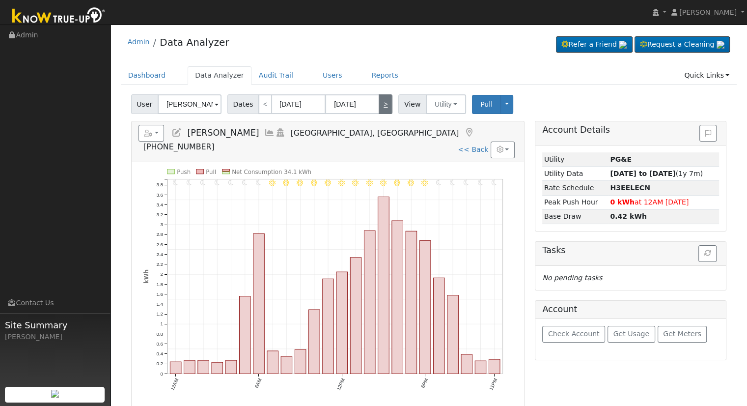
type input "[DATE]"
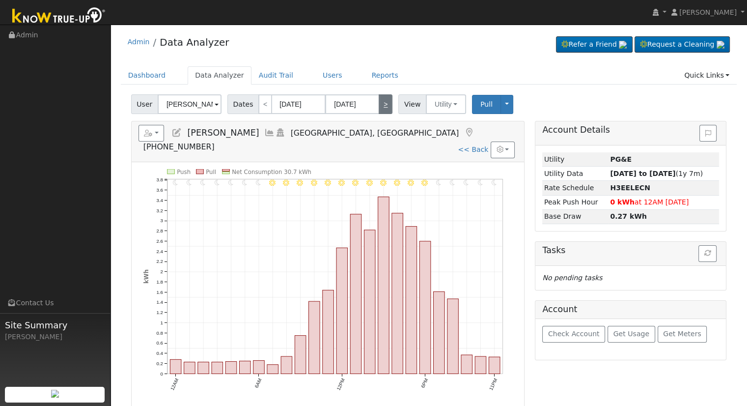
click at [385, 108] on link ">" at bounding box center [386, 104] width 14 height 20
type input "[DATE]"
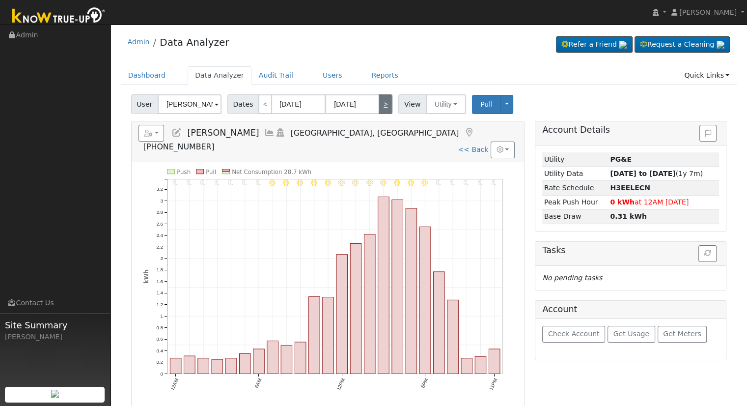
click at [385, 108] on link ">" at bounding box center [386, 104] width 14 height 20
type input "[DATE]"
click at [385, 108] on link ">" at bounding box center [386, 104] width 14 height 20
type input "[DATE]"
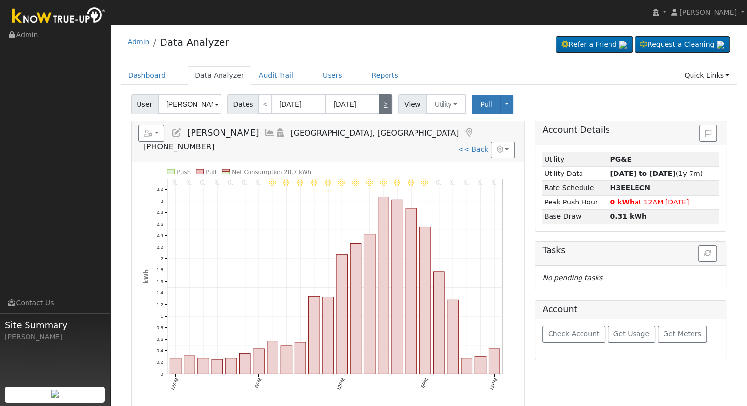
type input "[DATE]"
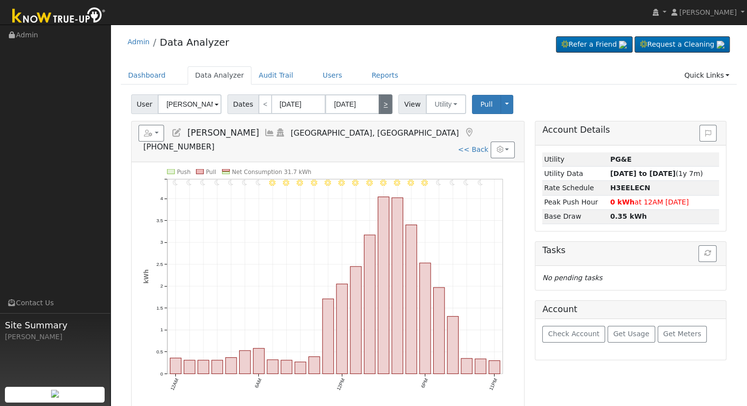
click at [385, 108] on link ">" at bounding box center [386, 104] width 14 height 20
type input "[DATE]"
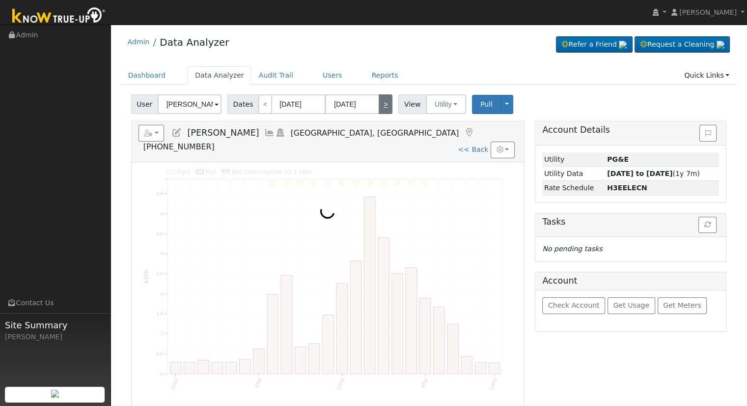
click at [385, 108] on link ">" at bounding box center [386, 104] width 14 height 20
type input "[DATE]"
click at [385, 108] on link ">" at bounding box center [386, 104] width 14 height 20
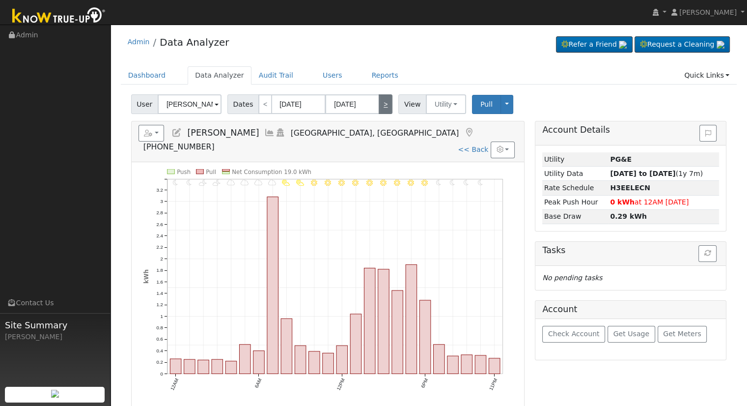
click at [384, 107] on link ">" at bounding box center [386, 104] width 14 height 20
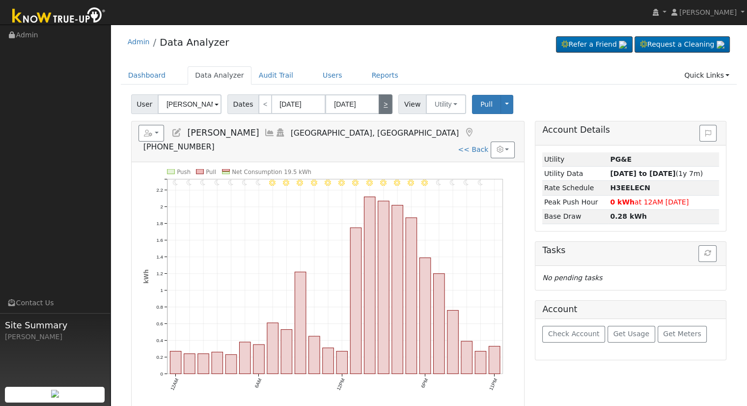
click at [384, 107] on link ">" at bounding box center [386, 104] width 14 height 20
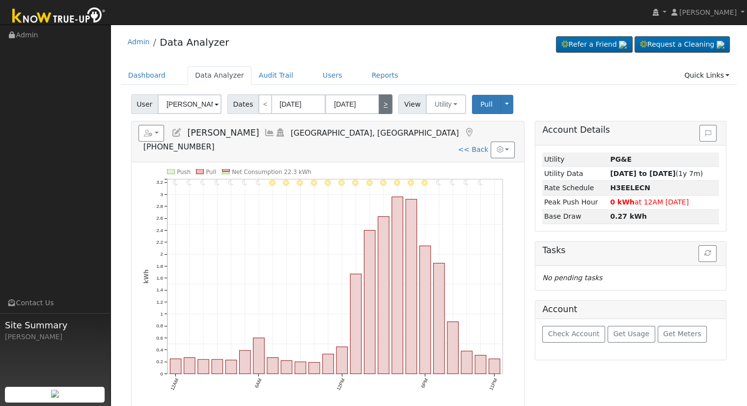
click at [384, 107] on link ">" at bounding box center [386, 104] width 14 height 20
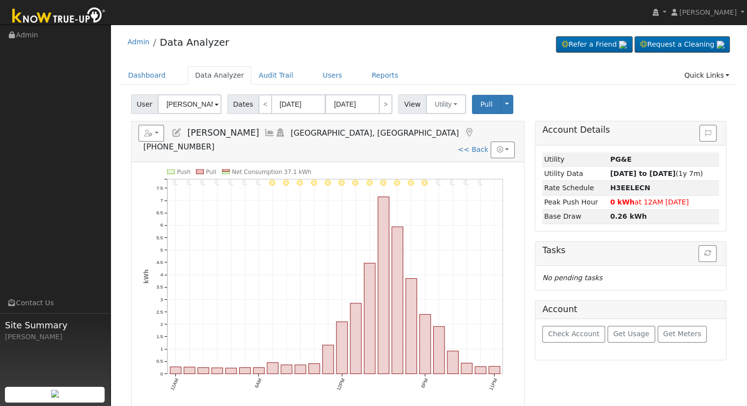
click at [264, 129] on icon at bounding box center [269, 132] width 11 height 9
click at [264, 132] on icon at bounding box center [269, 132] width 11 height 9
click at [456, 98] on button "Utility" at bounding box center [446, 104] width 40 height 20
click at [264, 131] on icon at bounding box center [269, 132] width 11 height 9
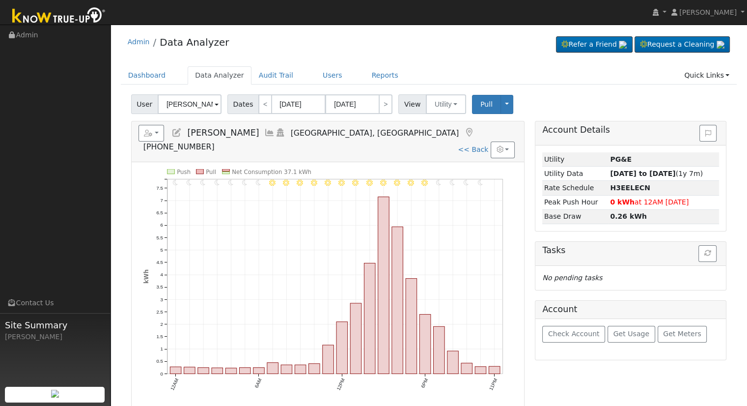
click at [264, 130] on icon at bounding box center [269, 132] width 11 height 9
click at [263, 105] on link "<" at bounding box center [265, 104] width 14 height 20
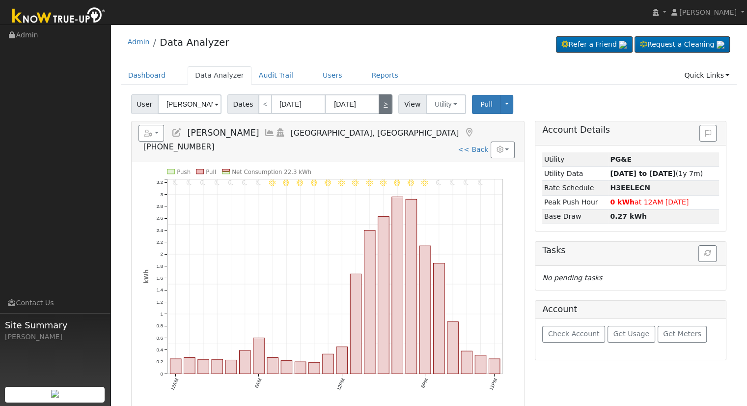
click at [379, 108] on link ">" at bounding box center [386, 104] width 14 height 20
